Goal: Information Seeking & Learning: Learn about a topic

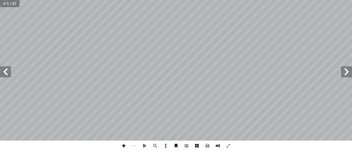
click at [123, 147] on span at bounding box center [123, 146] width 10 height 10
click at [4, 74] on span at bounding box center [5, 71] width 11 height 11
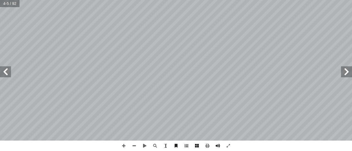
click at [4, 74] on span at bounding box center [5, 71] width 11 height 11
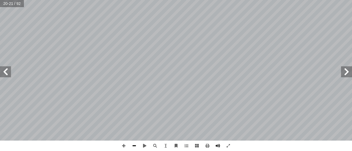
click at [133, 146] on span at bounding box center [134, 146] width 10 height 10
click at [6, 72] on span at bounding box center [5, 71] width 11 height 11
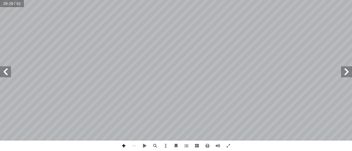
click at [124, 146] on span at bounding box center [123, 146] width 10 height 10
click at [135, 146] on span at bounding box center [134, 146] width 10 height 10
click at [5, 75] on span at bounding box center [5, 71] width 11 height 11
click at [346, 73] on span at bounding box center [346, 71] width 11 height 11
click at [6, 73] on span at bounding box center [5, 71] width 11 height 11
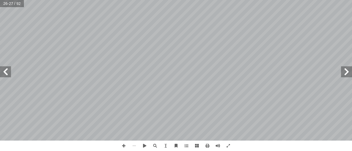
click at [6, 73] on span at bounding box center [5, 71] width 11 height 11
click at [123, 146] on span at bounding box center [123, 146] width 10 height 10
